Goal: Information Seeking & Learning: Learn about a topic

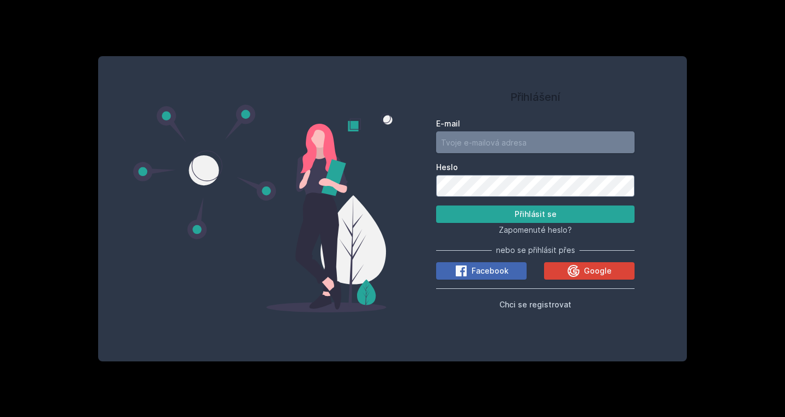
click at [515, 141] on input "E-mail" at bounding box center [535, 142] width 198 height 22
click at [616, 269] on button "Google" at bounding box center [589, 270] width 90 height 17
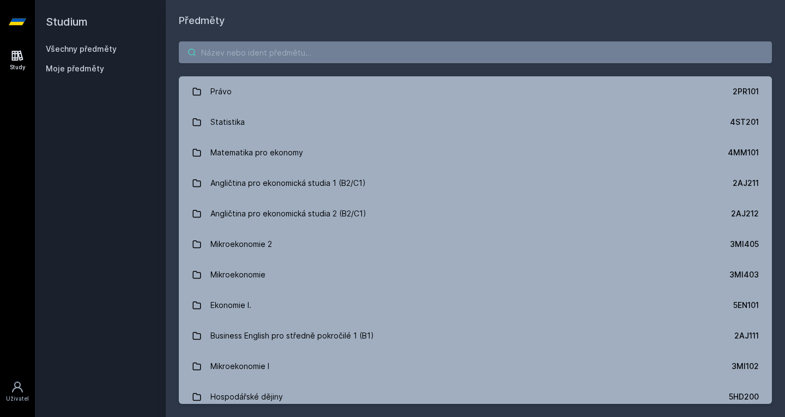
click at [239, 48] on input "search" at bounding box center [475, 52] width 593 height 22
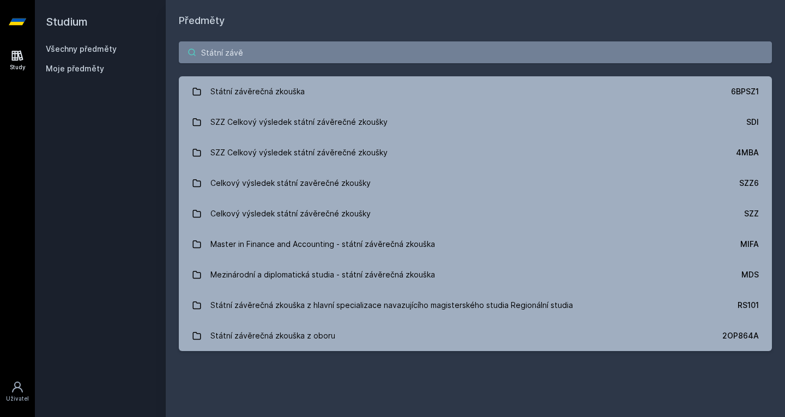
drag, startPoint x: 363, startPoint y: 53, endPoint x: 193, endPoint y: 41, distance: 169.9
click at [193, 41] on input "Státní závě" at bounding box center [475, 52] width 593 height 22
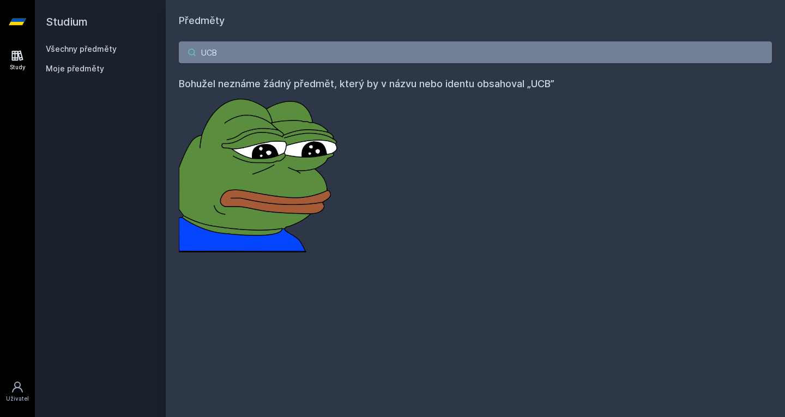
drag, startPoint x: 237, startPoint y: 50, endPoint x: 79, endPoint y: 50, distance: 158.1
click at [79, 50] on div "Studium Všechny předměty Moje předměty Předměty UCB Bohužel neznáme žádný předm…" at bounding box center [410, 208] width 750 height 417
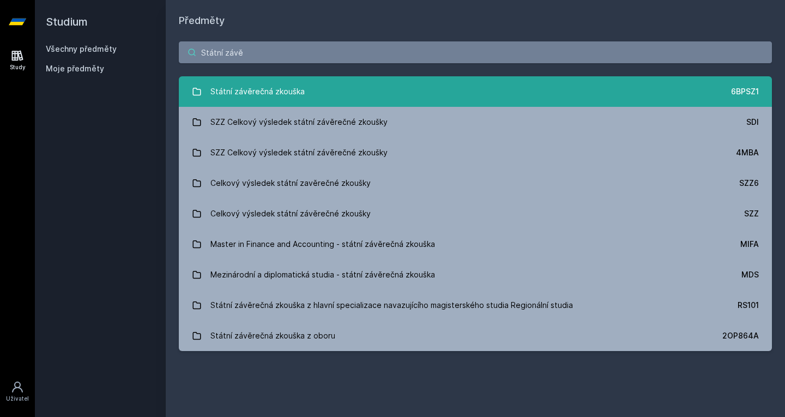
type input "Státní závě"
click at [279, 93] on div "Státní závěrečná zkouška" at bounding box center [257, 92] width 94 height 22
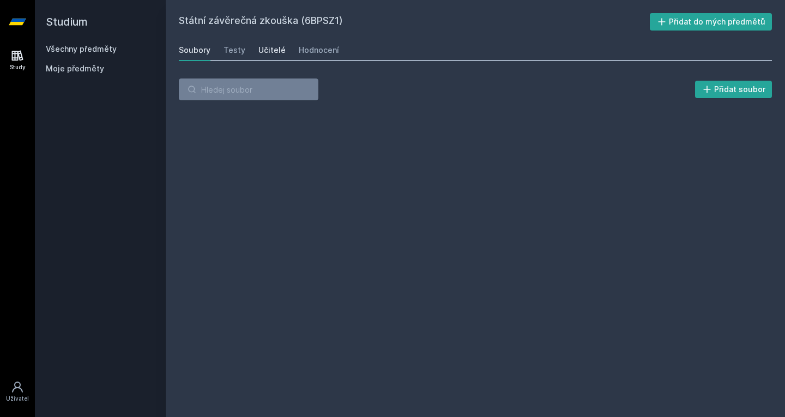
click at [275, 49] on div "Učitelé" at bounding box center [271, 50] width 27 height 11
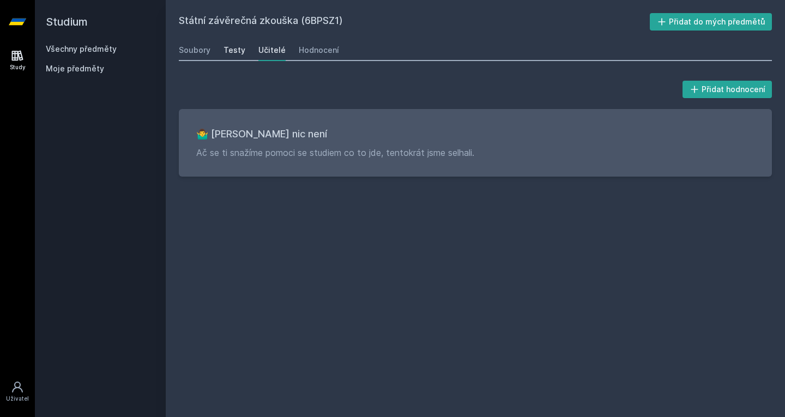
click at [230, 45] on div "Testy" at bounding box center [235, 50] width 22 height 11
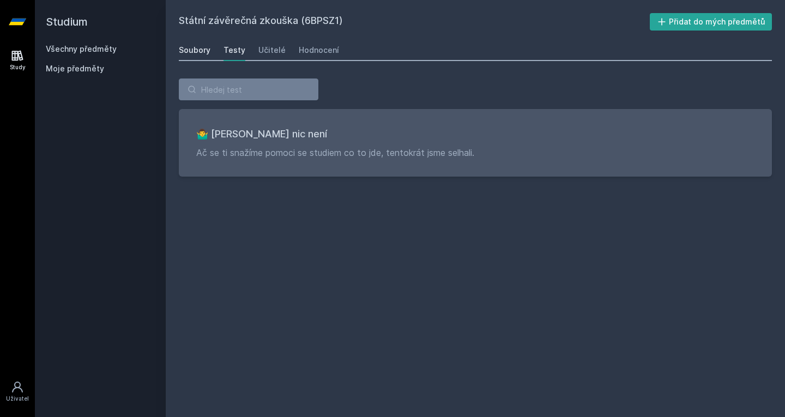
click at [191, 52] on div "Soubory" at bounding box center [195, 50] width 32 height 11
click at [59, 46] on link "Všechny předměty" at bounding box center [81, 48] width 71 height 9
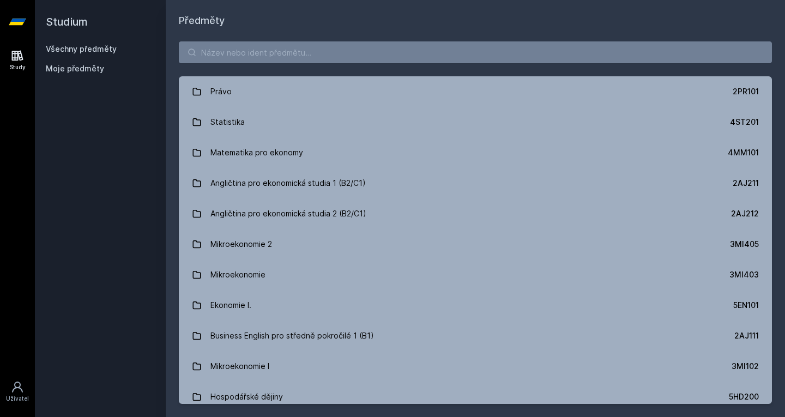
click at [62, 65] on span "Moje předměty" at bounding box center [75, 68] width 58 height 11
click at [286, 54] on input "search" at bounding box center [475, 52] width 593 height 22
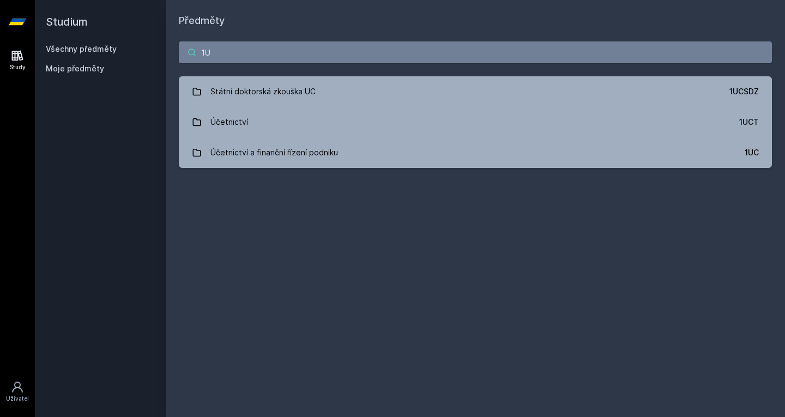
type input "1"
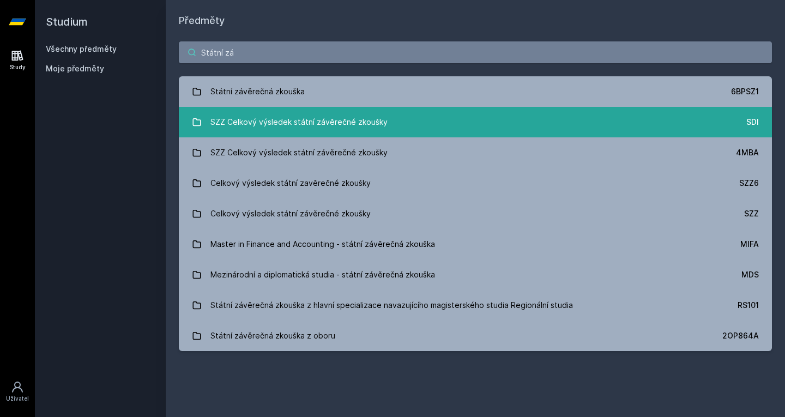
type input "Státní zá"
click at [271, 126] on div "SZZ Celkový výsledek státní závěrečné zkoušky" at bounding box center [298, 122] width 177 height 22
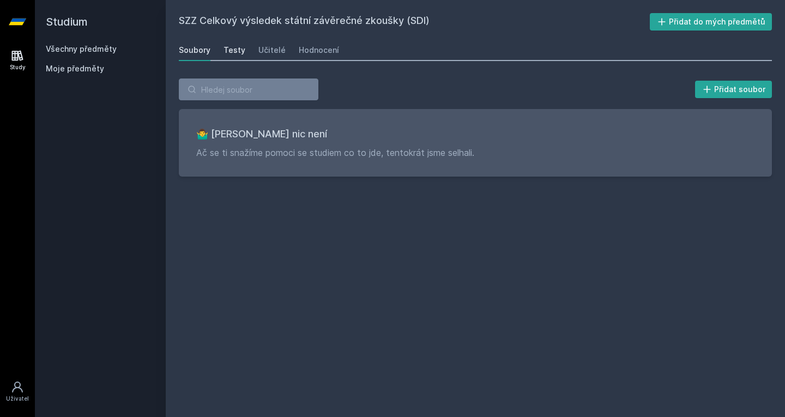
click at [241, 56] on link "Testy" at bounding box center [235, 50] width 22 height 22
click at [268, 53] on div "Učitelé" at bounding box center [271, 50] width 27 height 11
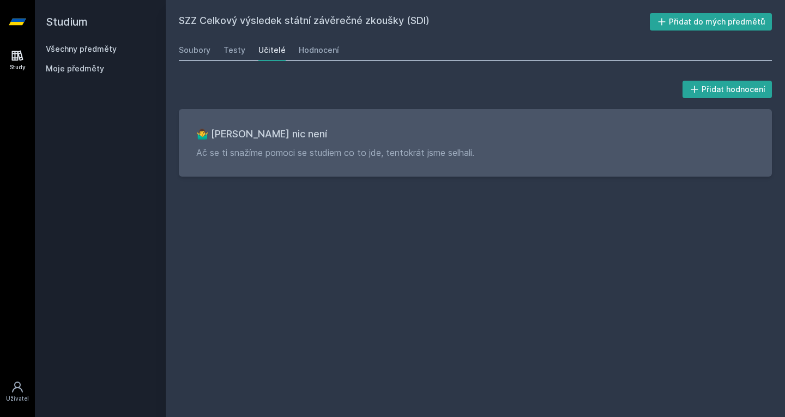
click at [85, 52] on link "Všechny předměty" at bounding box center [81, 48] width 71 height 9
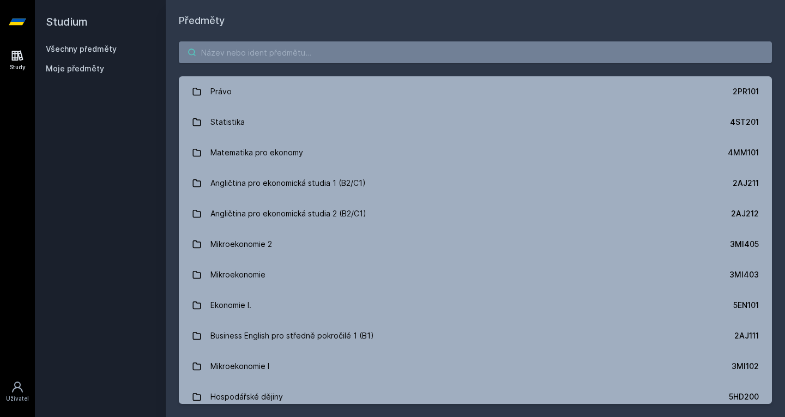
click at [275, 52] on input "search" at bounding box center [475, 52] width 593 height 22
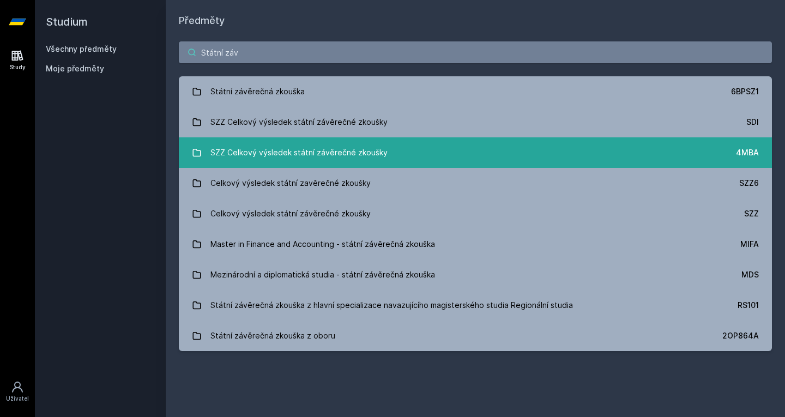
type input "Státní záv"
click at [299, 148] on div "SZZ Celkový výsledek státní závěrečné zkoušky" at bounding box center [298, 153] width 177 height 22
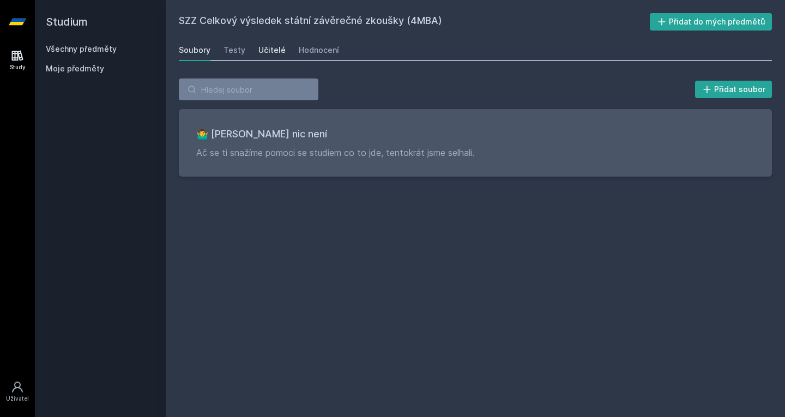
click at [260, 49] on div "Učitelé" at bounding box center [271, 50] width 27 height 11
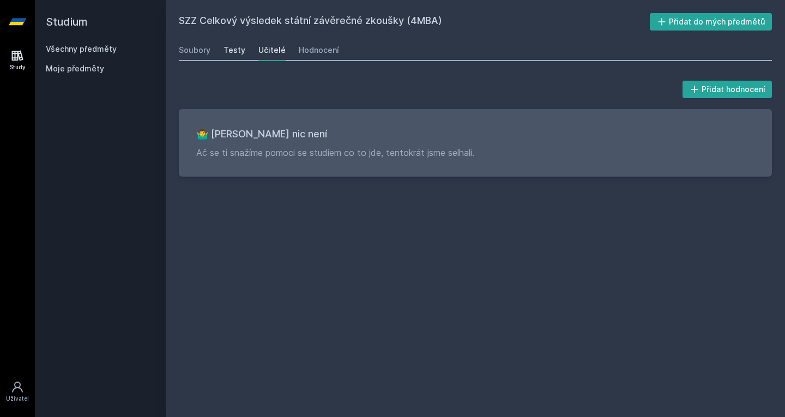
click at [242, 52] on div "Testy" at bounding box center [235, 50] width 22 height 11
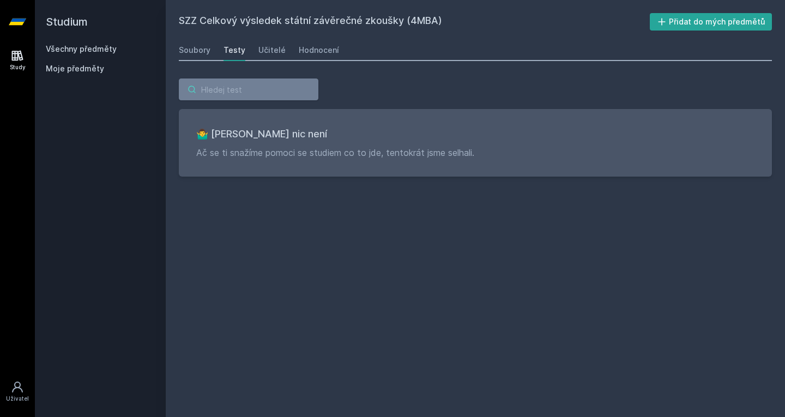
drag, startPoint x: 210, startPoint y: 81, endPoint x: 216, endPoint y: 75, distance: 8.9
